Goal: Use online tool/utility: Use online tool/utility

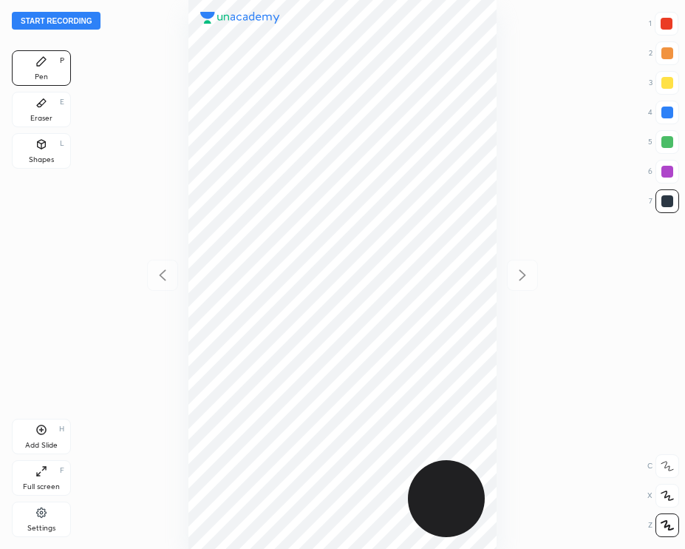
scroll to position [548, 448]
click at [665, 108] on div at bounding box center [668, 112] width 12 height 12
click at [75, 28] on button "Start recording" at bounding box center [56, 21] width 89 height 18
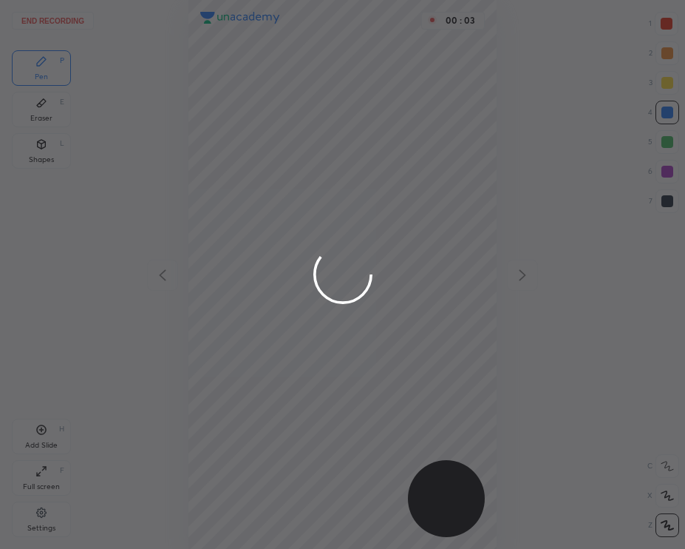
click at [657, 31] on div at bounding box center [342, 274] width 685 height 549
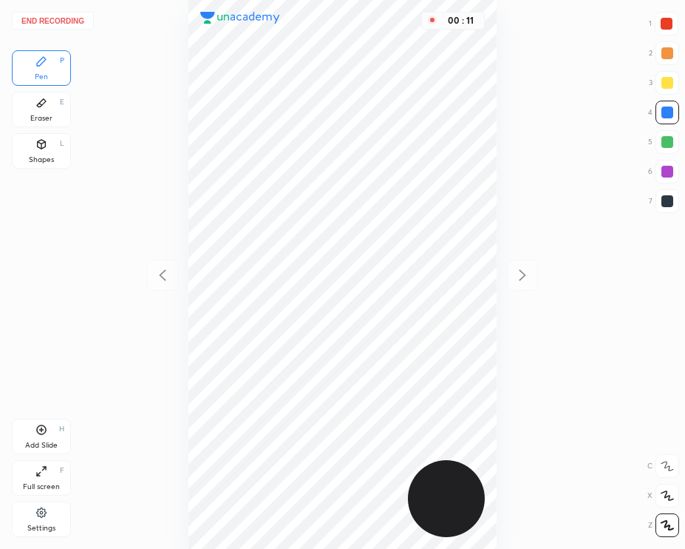
click at [671, 27] on div at bounding box center [667, 24] width 12 height 12
click at [671, 111] on div at bounding box center [668, 112] width 12 height 12
click at [668, 59] on div at bounding box center [668, 53] width 24 height 24
click at [664, 195] on div at bounding box center [668, 201] width 12 height 12
click at [38, 427] on icon at bounding box center [41, 430] width 12 height 12
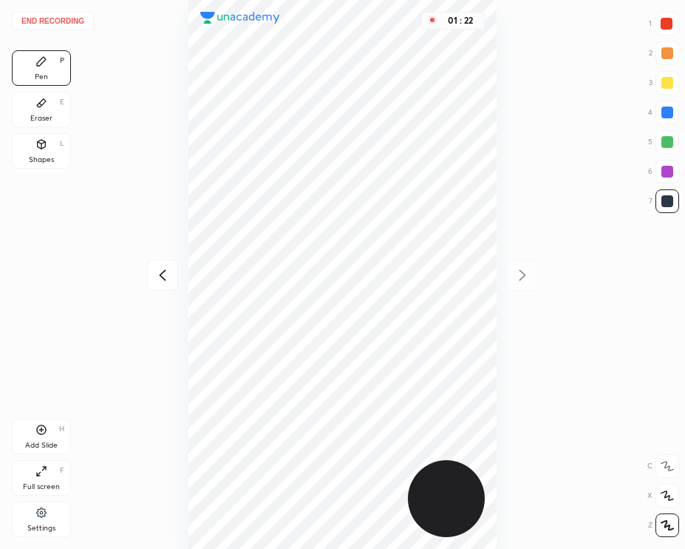
click at [20, 7] on div "End recording 1 2 3 4 5 6 7 R O A L C X Z Erase all C X Z Pen P Eraser E Shapes…" at bounding box center [342, 274] width 685 height 549
click at [27, 16] on button "End recording" at bounding box center [53, 21] width 82 height 18
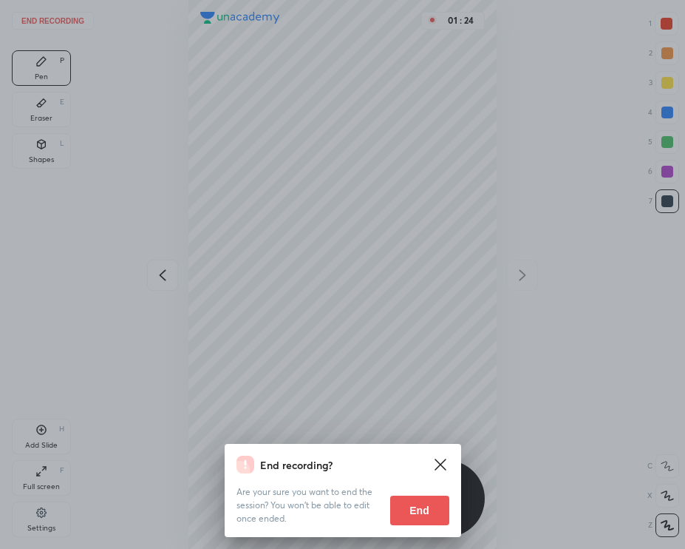
click at [415, 508] on button "End" at bounding box center [419, 510] width 59 height 30
